Goal: Find contact information: Find contact information

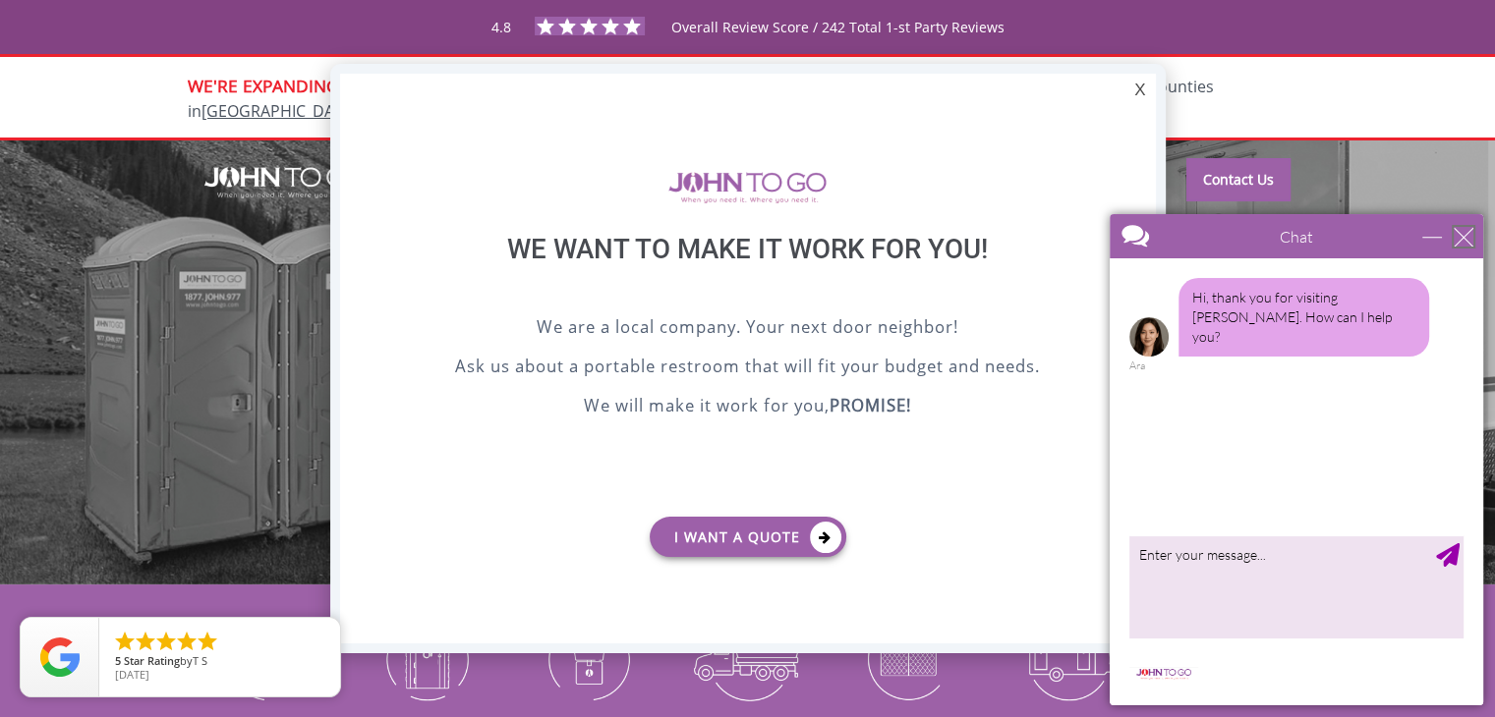
click at [1470, 235] on div "close" at bounding box center [1464, 237] width 20 height 20
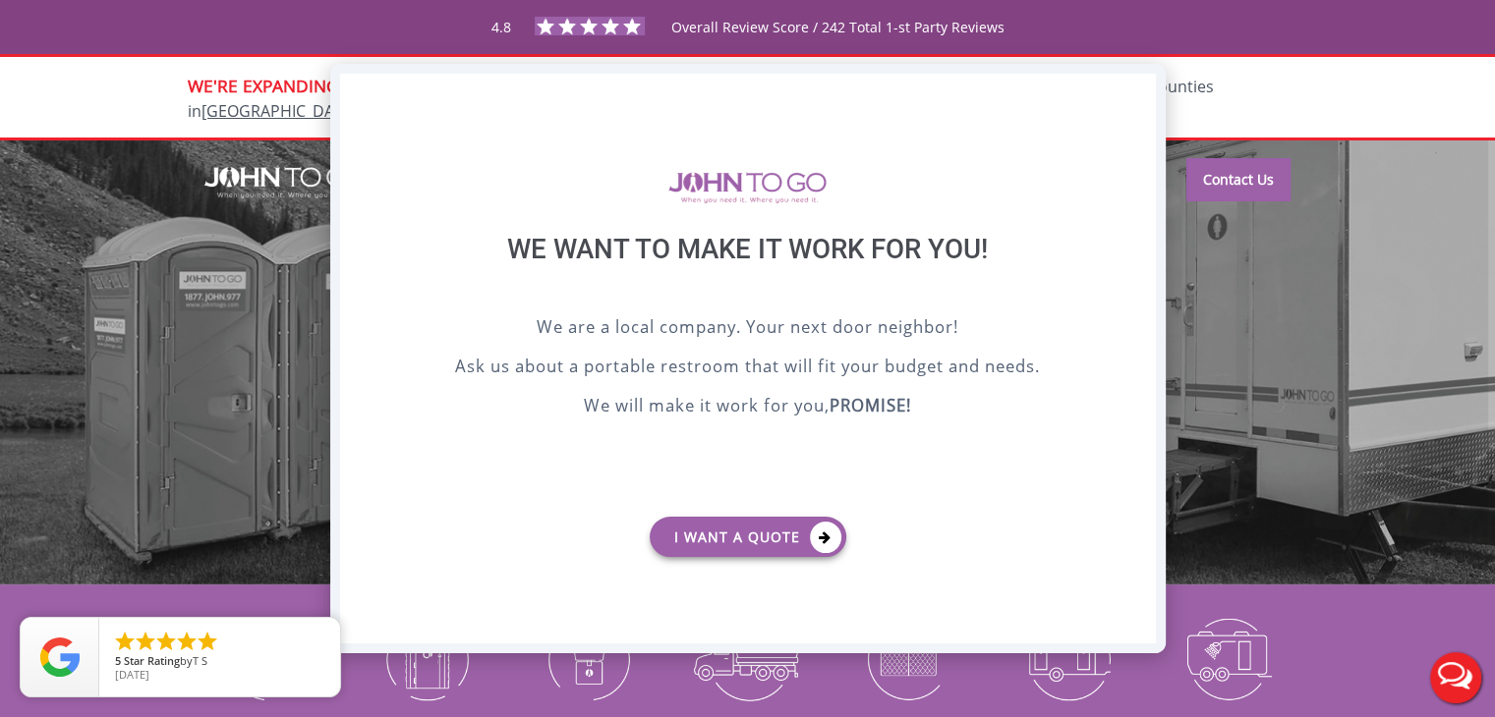
click at [1148, 99] on div "X" at bounding box center [1139, 90] width 30 height 33
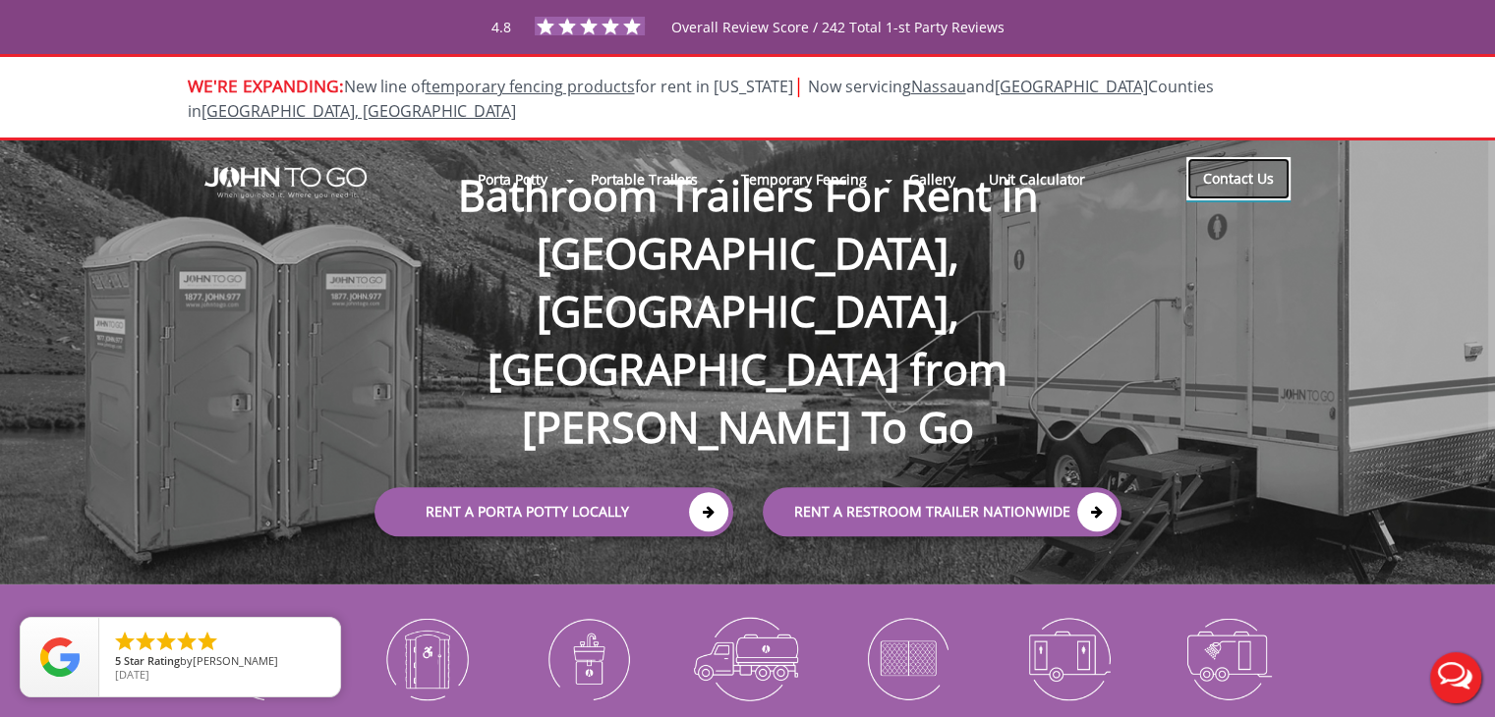
click at [1258, 157] on link "Contact Us" at bounding box center [1238, 178] width 104 height 43
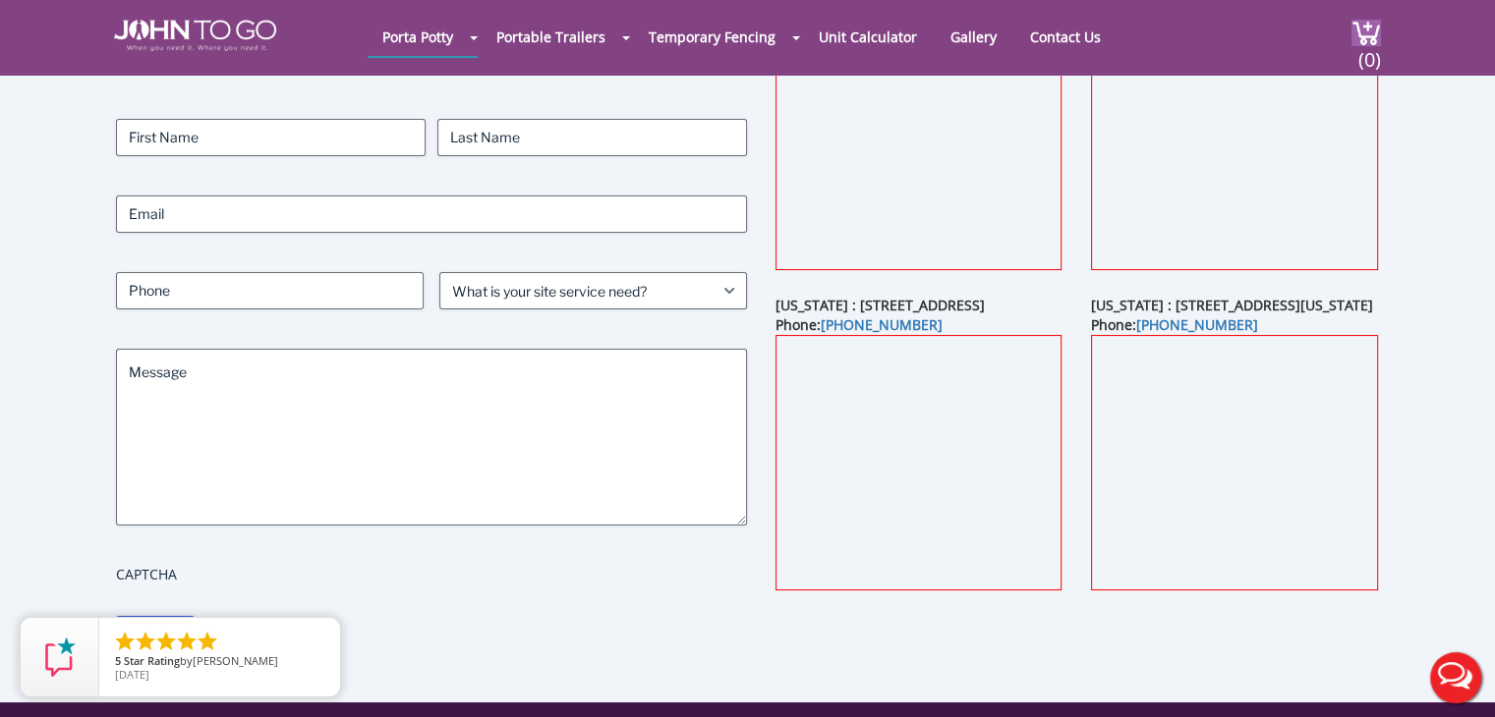
scroll to position [197, 0]
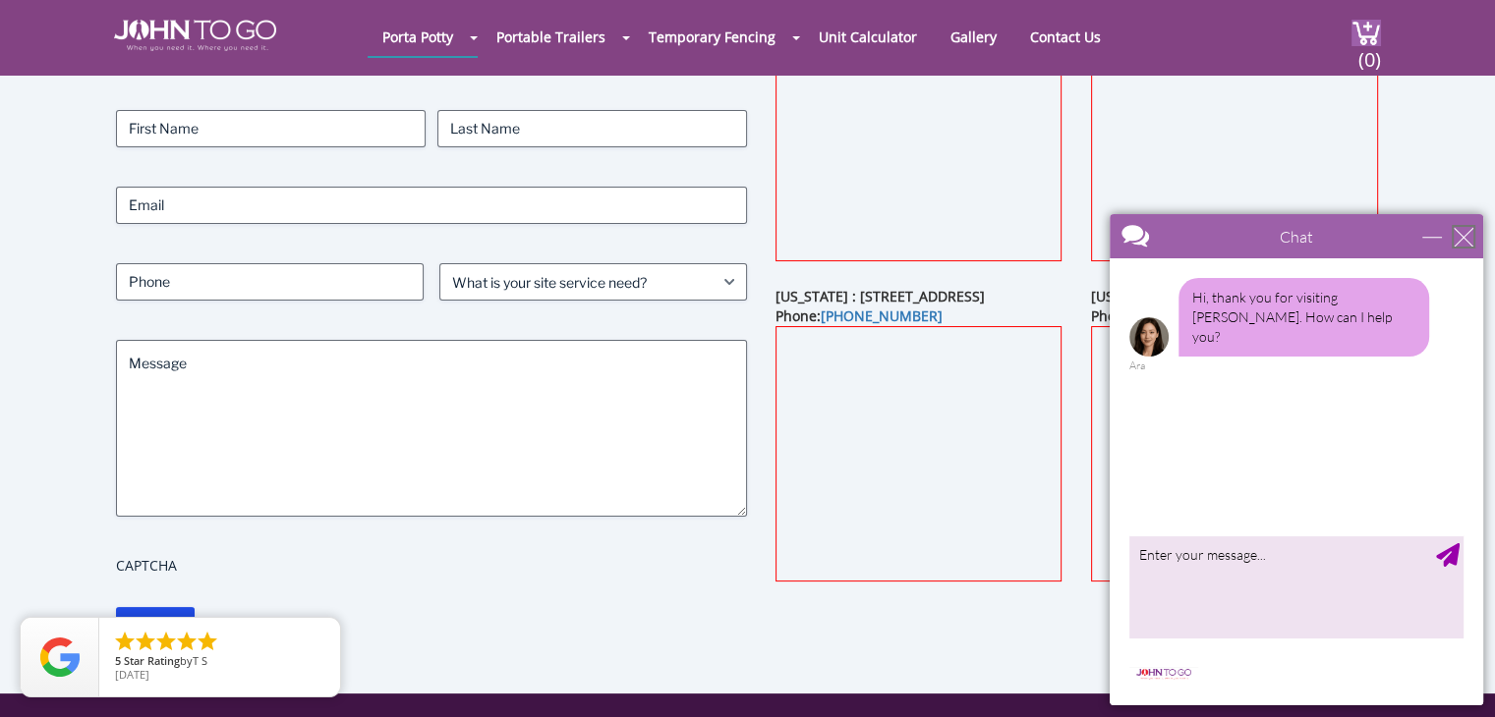
click at [1470, 235] on div "close" at bounding box center [1464, 237] width 20 height 20
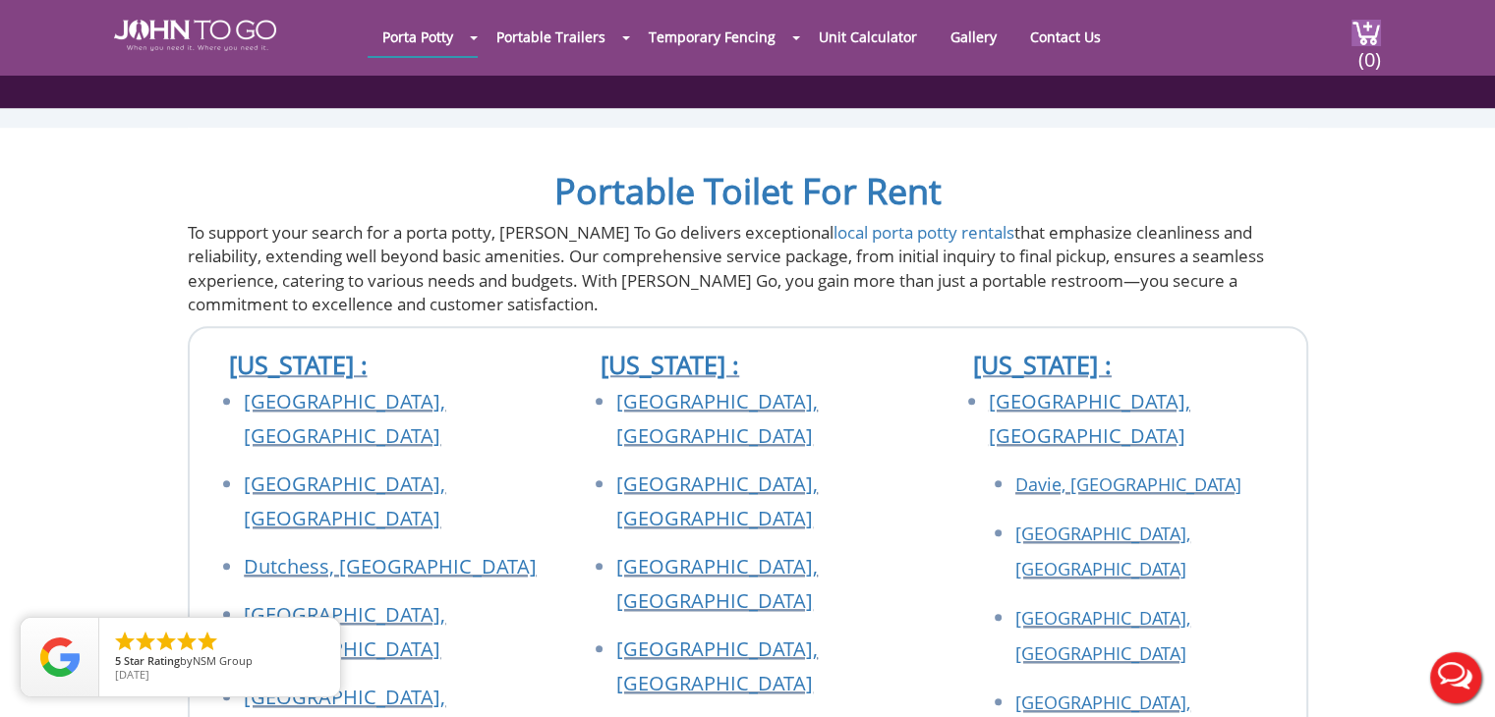
scroll to position [1769, 0]
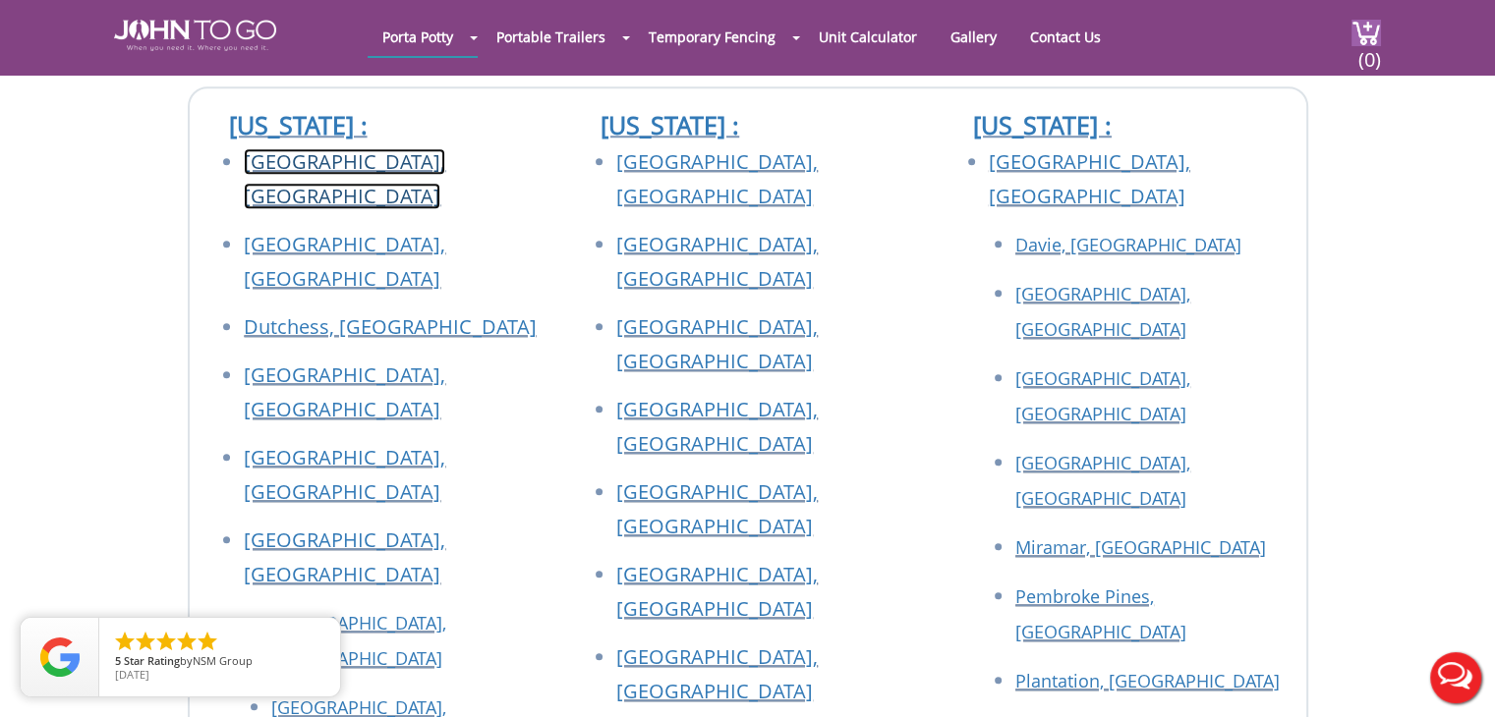
click at [285, 161] on link "[GEOGRAPHIC_DATA], [GEOGRAPHIC_DATA]" at bounding box center [344, 178] width 201 height 61
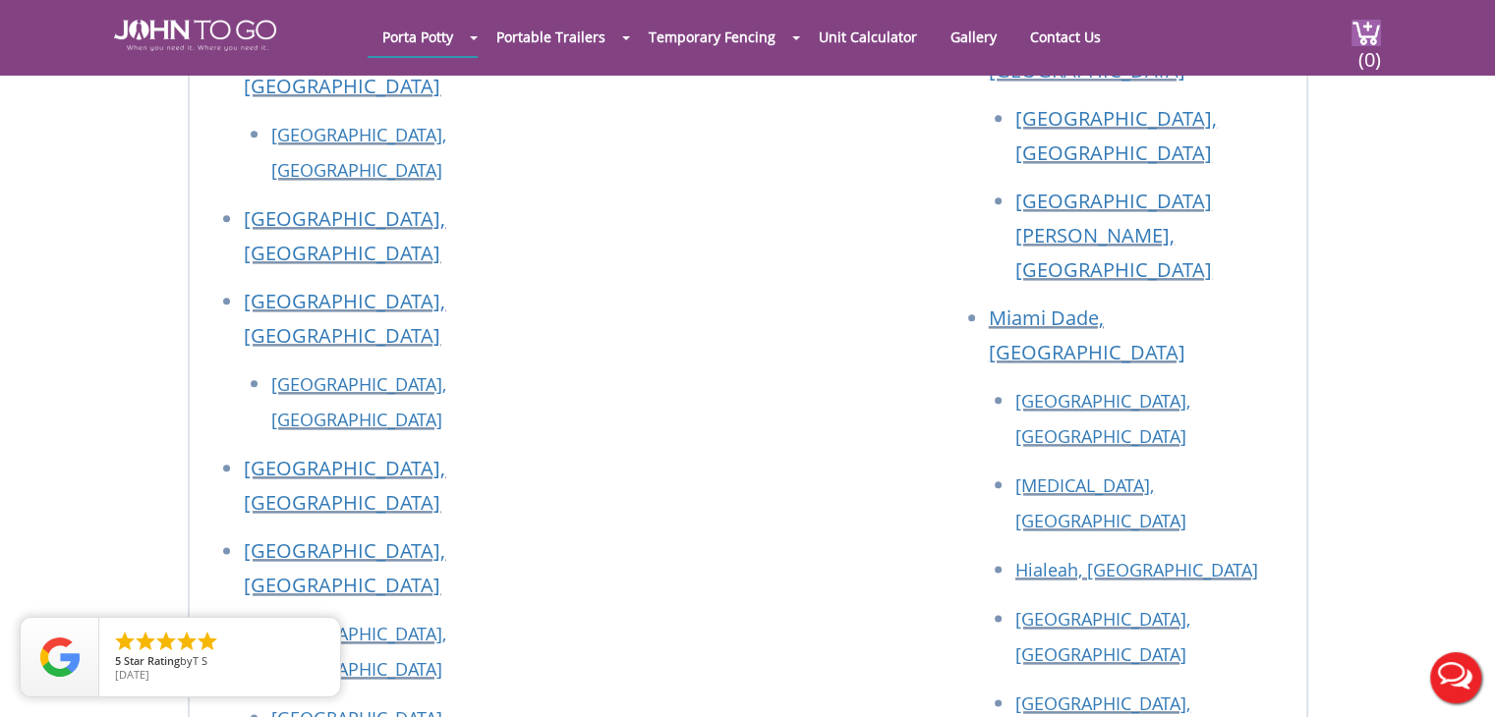
scroll to position [9238, 0]
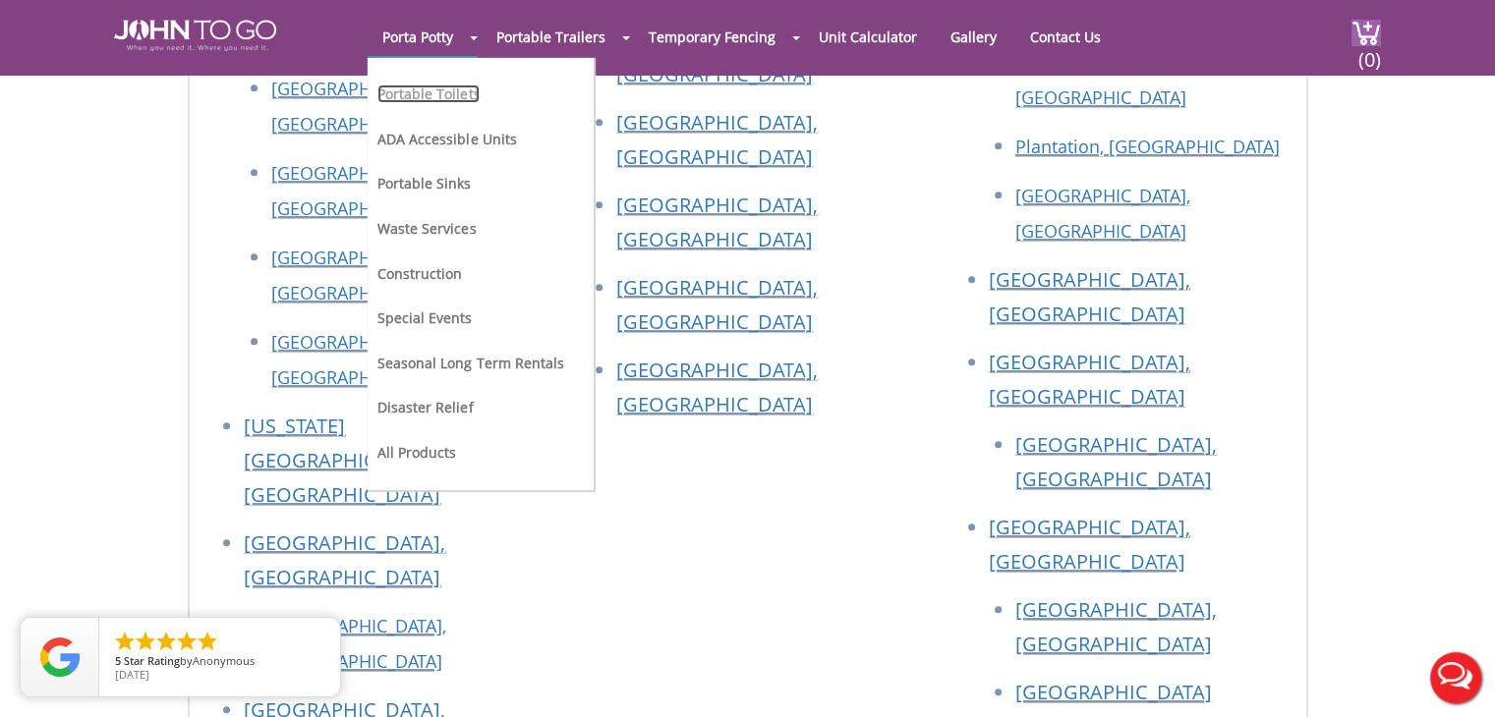
click at [468, 97] on link "Portable Toilets" at bounding box center [428, 94] width 102 height 19
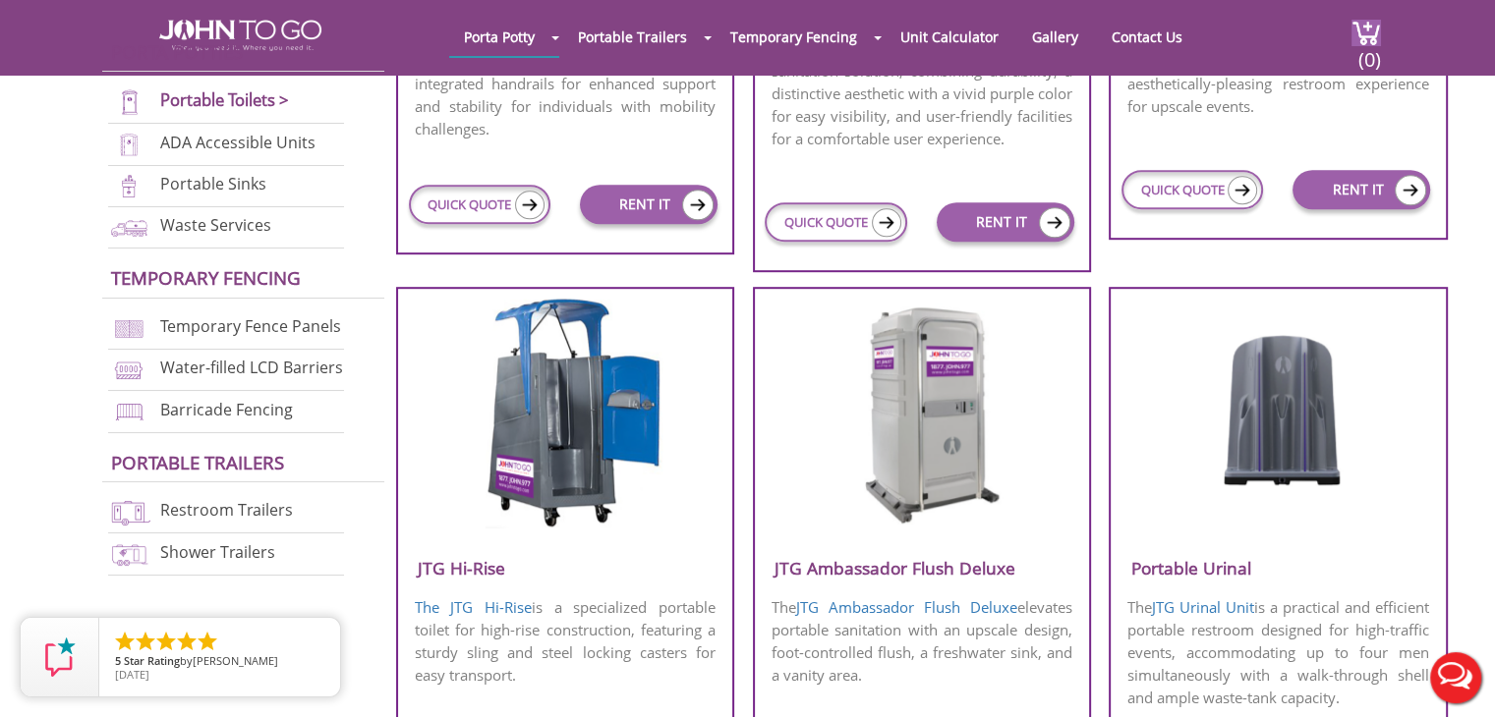
scroll to position [1179, 0]
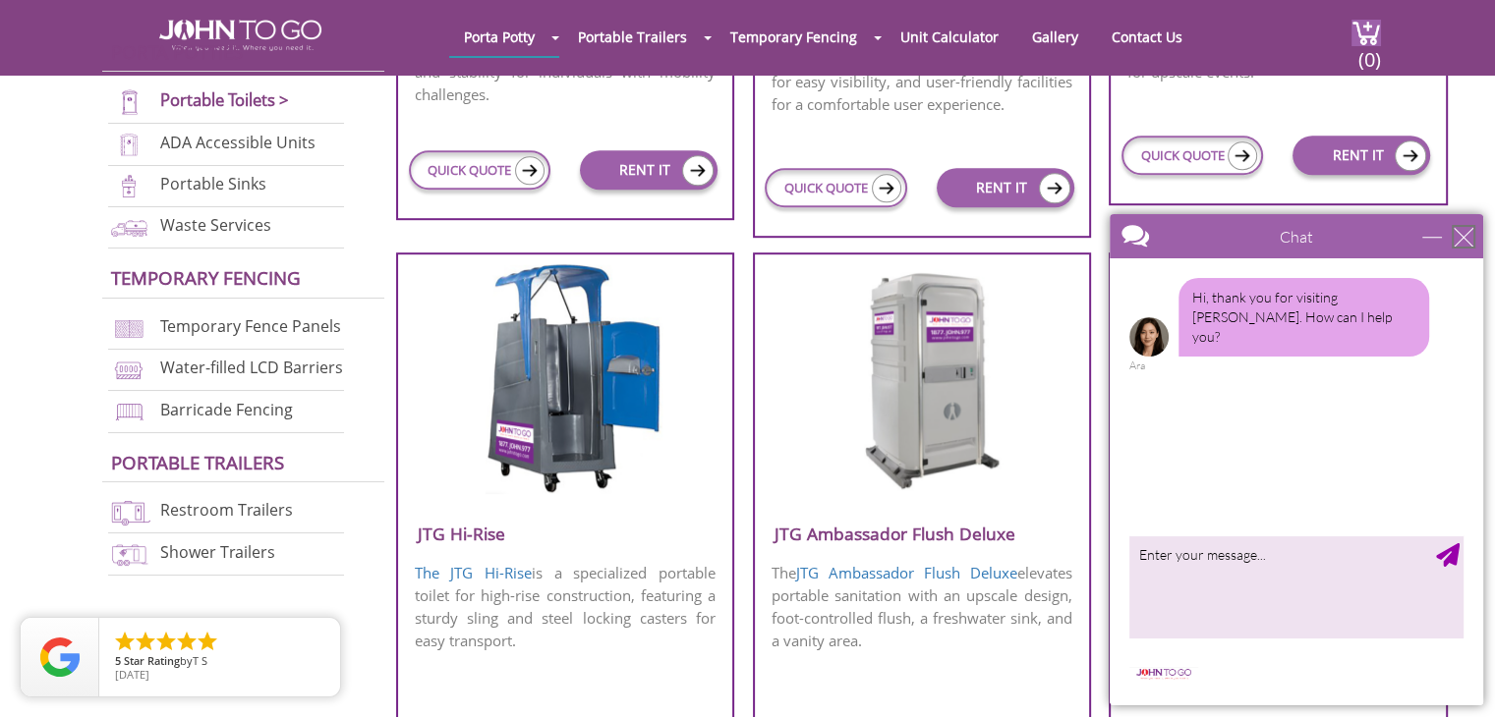
click at [1456, 240] on div "close" at bounding box center [1464, 237] width 20 height 20
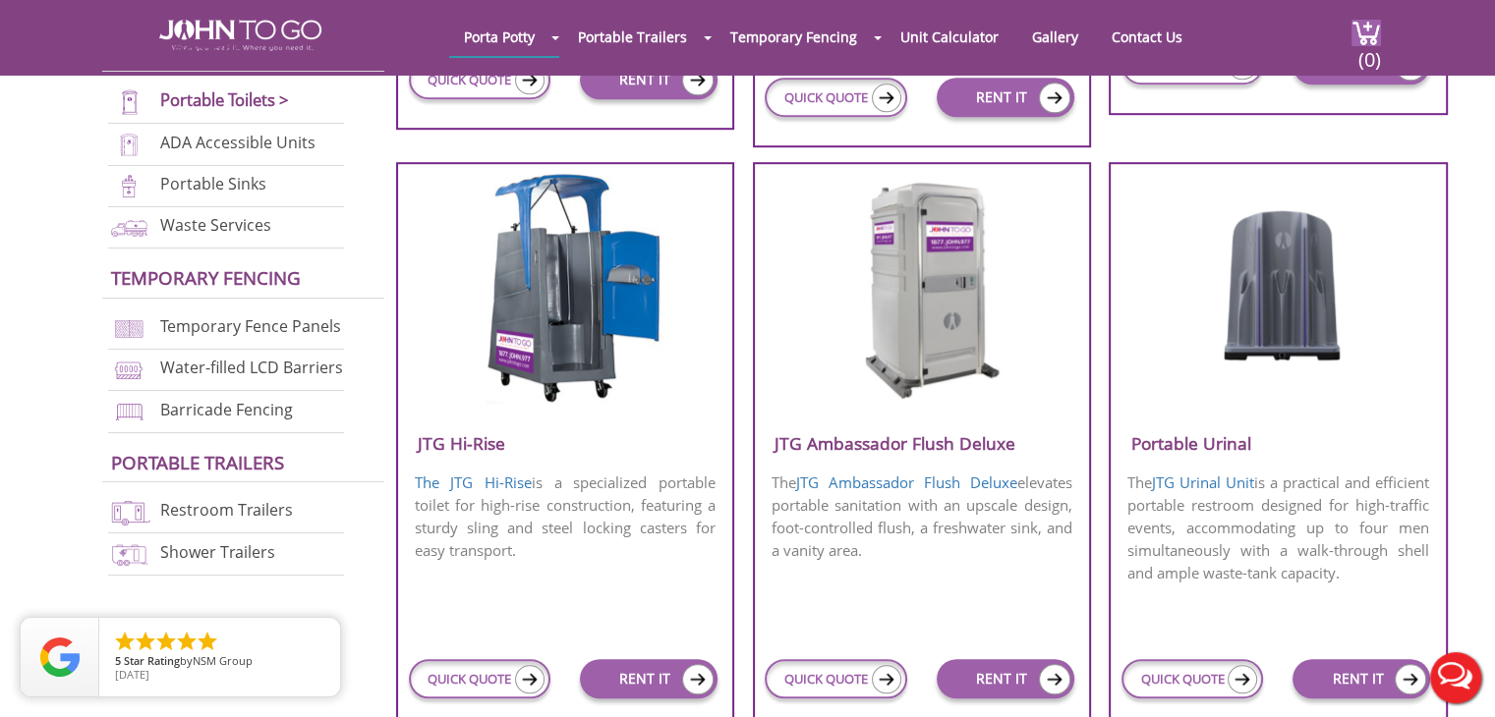
scroll to position [1278, 0]
